Goal: Entertainment & Leisure: Consume media (video, audio)

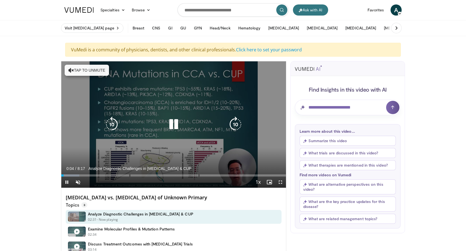
click at [176, 126] on icon "Video Player" at bounding box center [174, 124] width 16 height 16
click at [72, 70] on icon "Video Player" at bounding box center [71, 70] width 6 height 6
click at [174, 126] on icon "Video Player" at bounding box center [174, 124] width 16 height 16
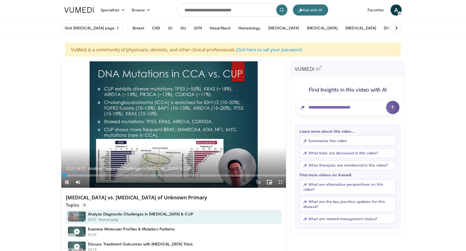
click at [67, 181] on span "Video Player" at bounding box center [66, 181] width 11 height 11
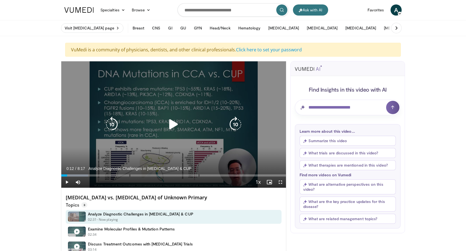
click at [175, 126] on icon "Video Player" at bounding box center [174, 124] width 16 height 16
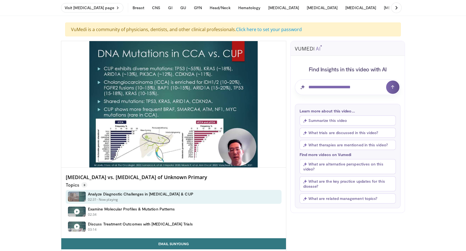
scroll to position [20, 0]
